Goal: Find specific page/section: Find specific page/section

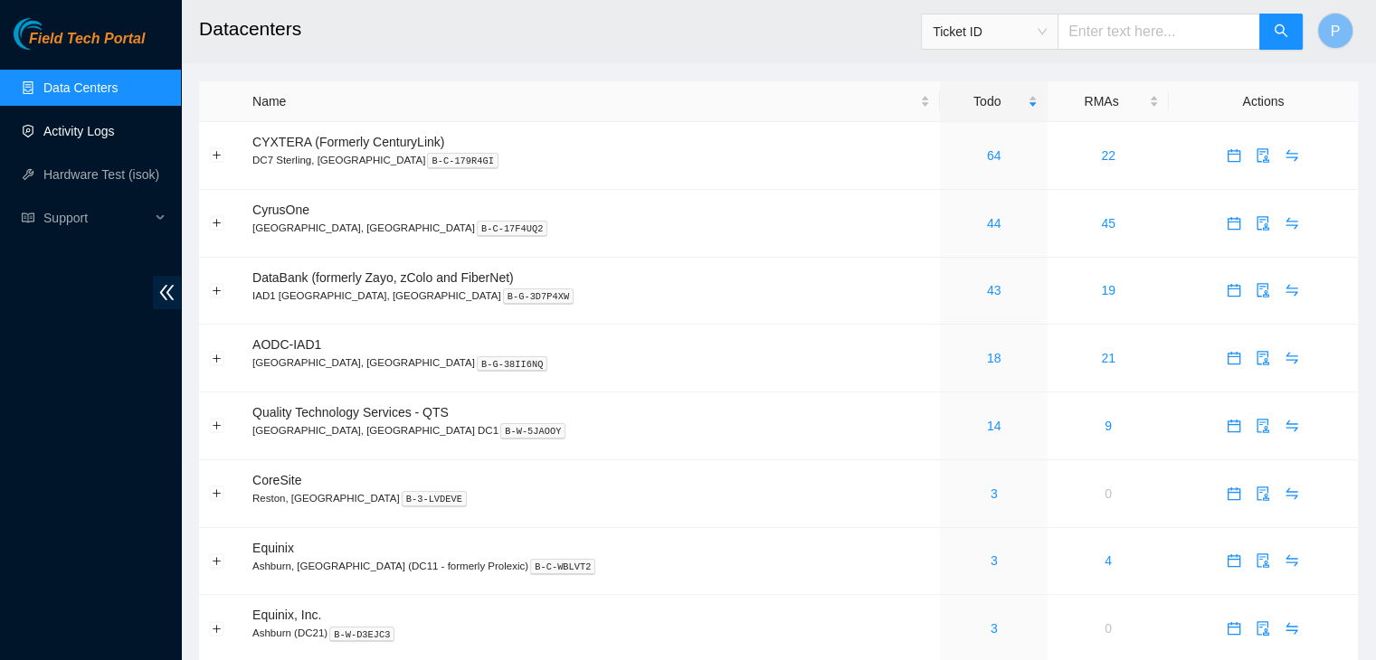
click at [115, 131] on link "Activity Logs" at bounding box center [78, 131] width 71 height 14
